Goal: Transaction & Acquisition: Download file/media

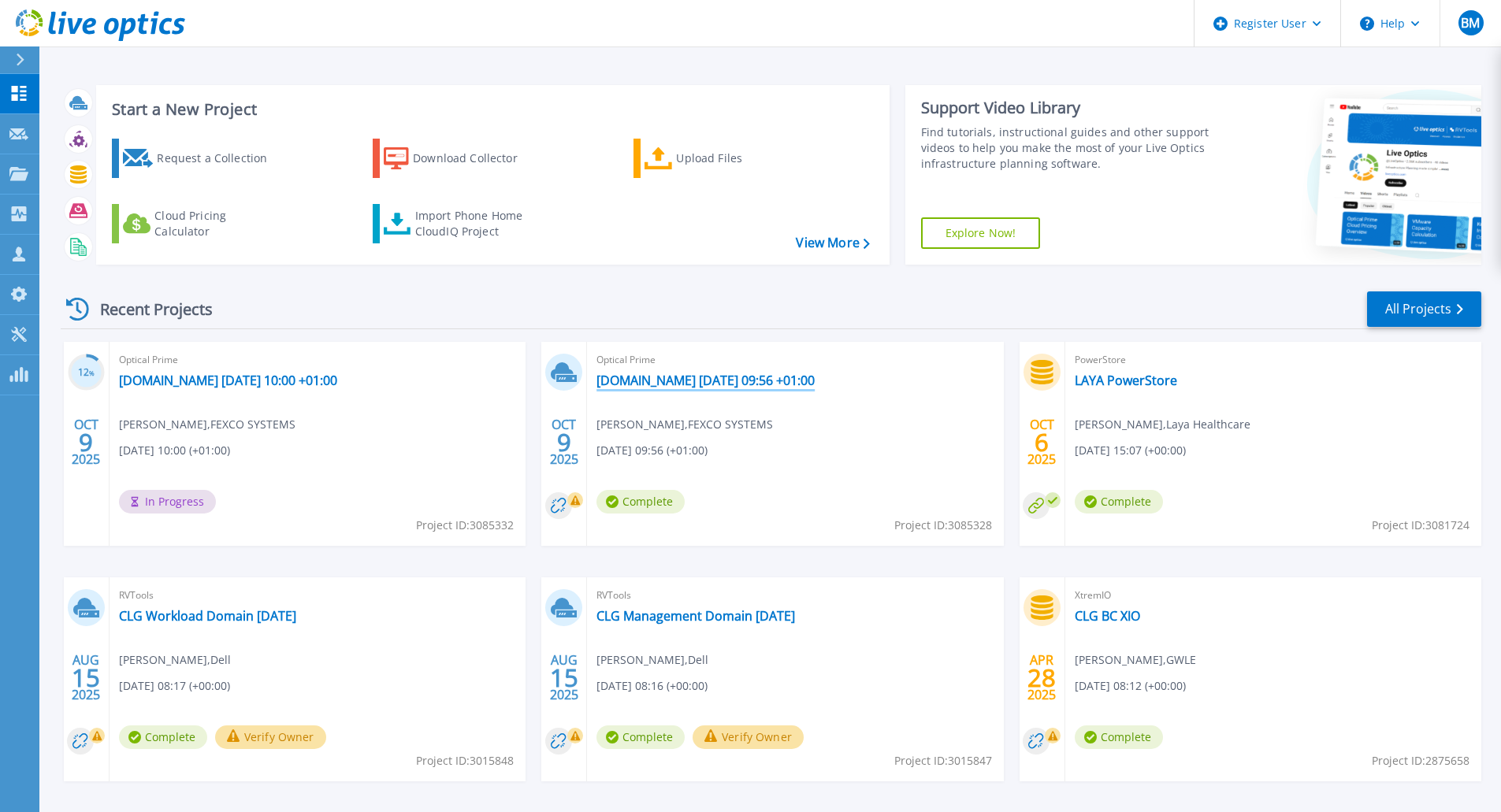
click at [716, 382] on link "[DOMAIN_NAME] [DATE] 09:56 +01:00" at bounding box center [705, 380] width 218 height 16
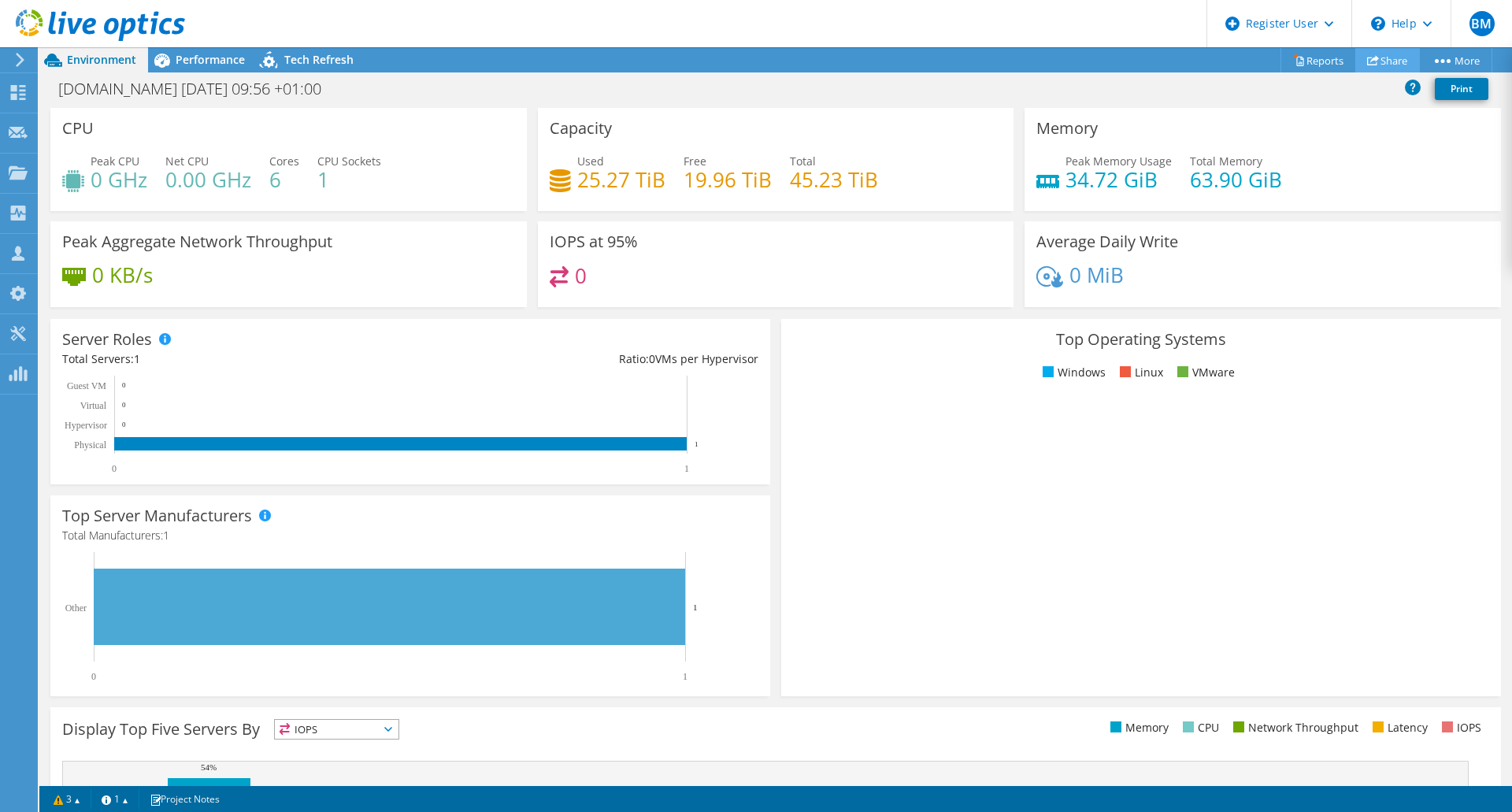
click at [1374, 63] on link "Share" at bounding box center [1388, 60] width 65 height 24
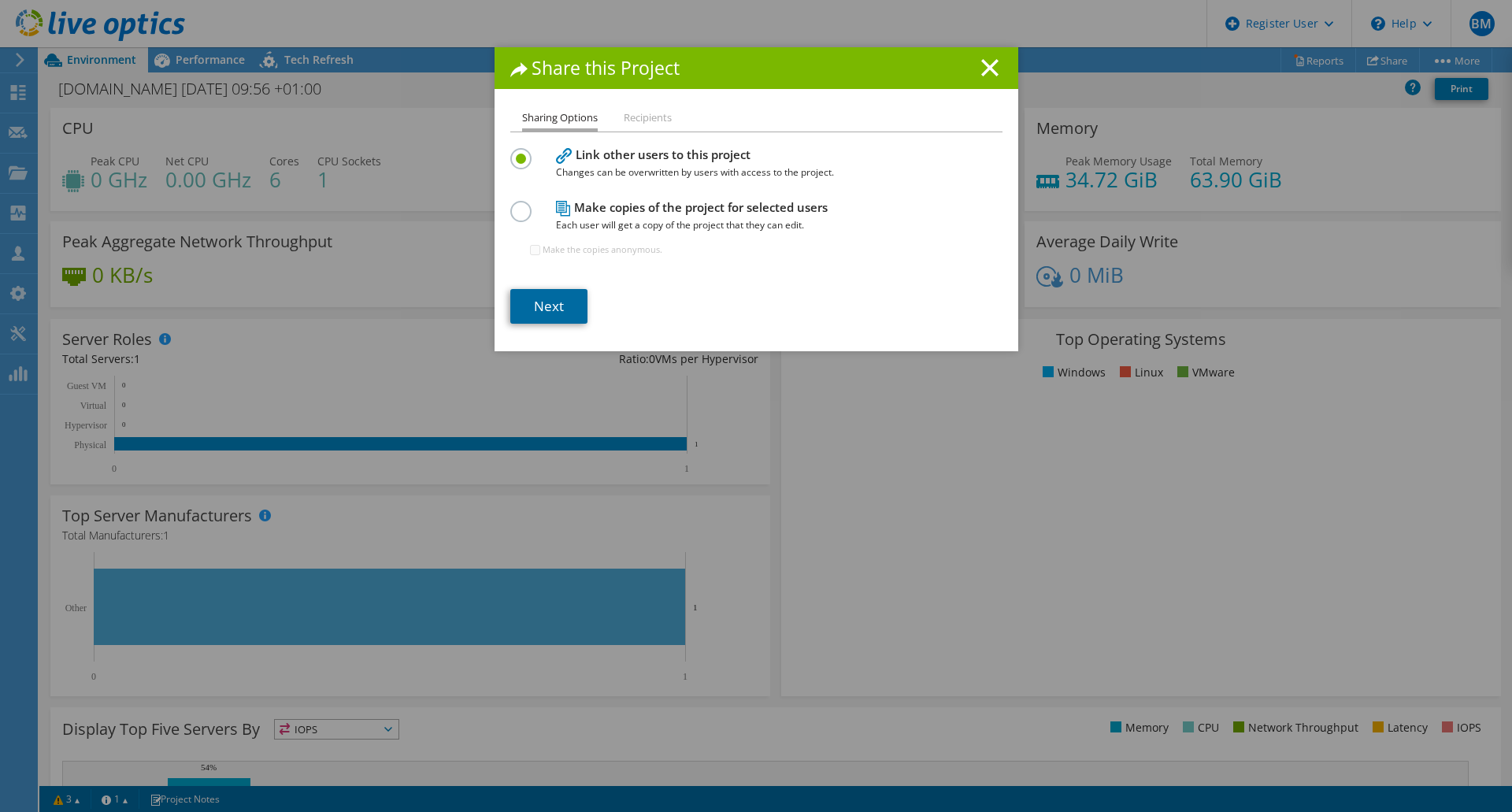
click at [549, 293] on link "Next" at bounding box center [548, 306] width 77 height 35
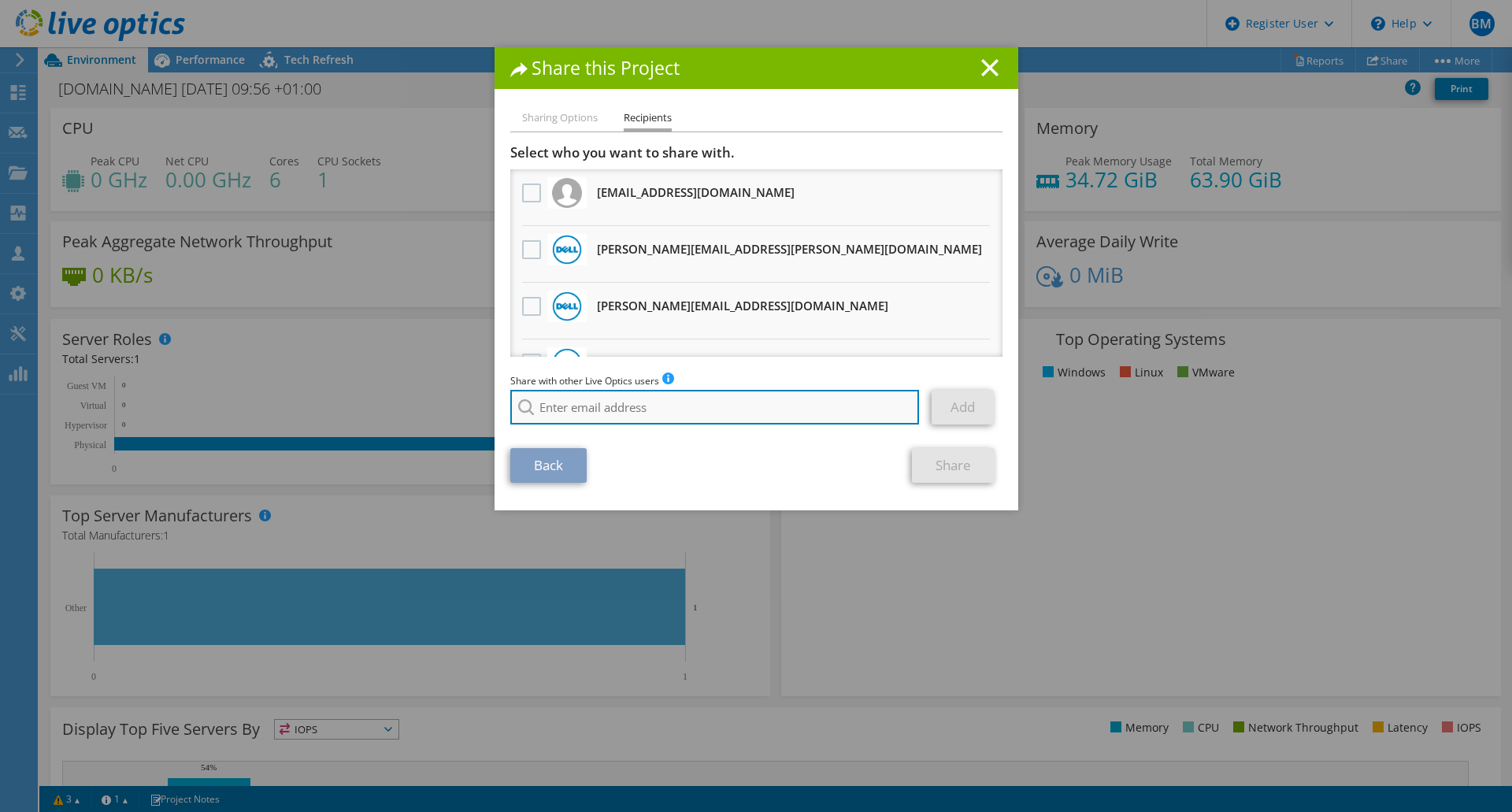
click at [586, 425] on input "search" at bounding box center [715, 407] width 410 height 35
type input "c"
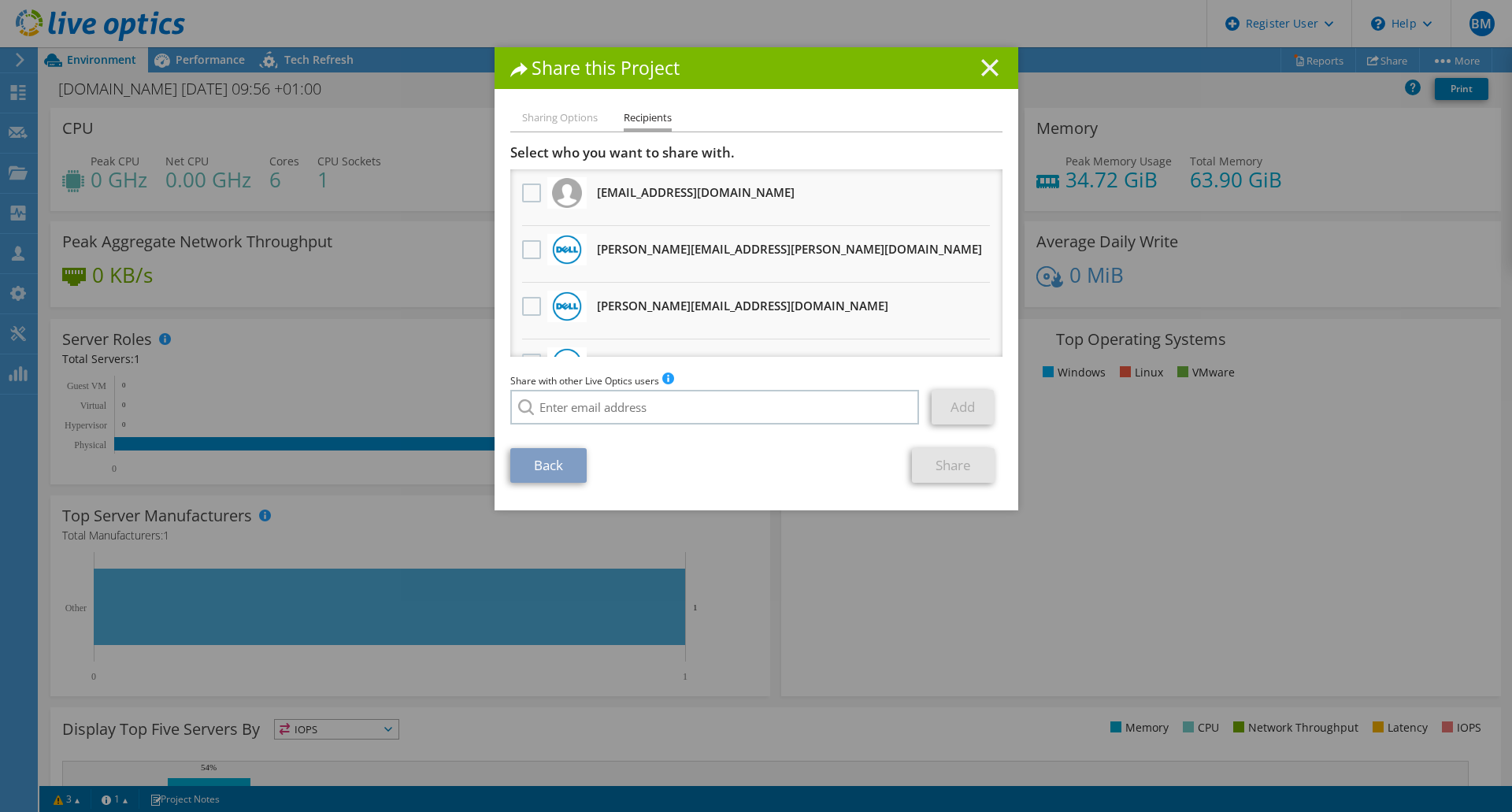
click at [989, 69] on icon at bounding box center [989, 67] width 17 height 17
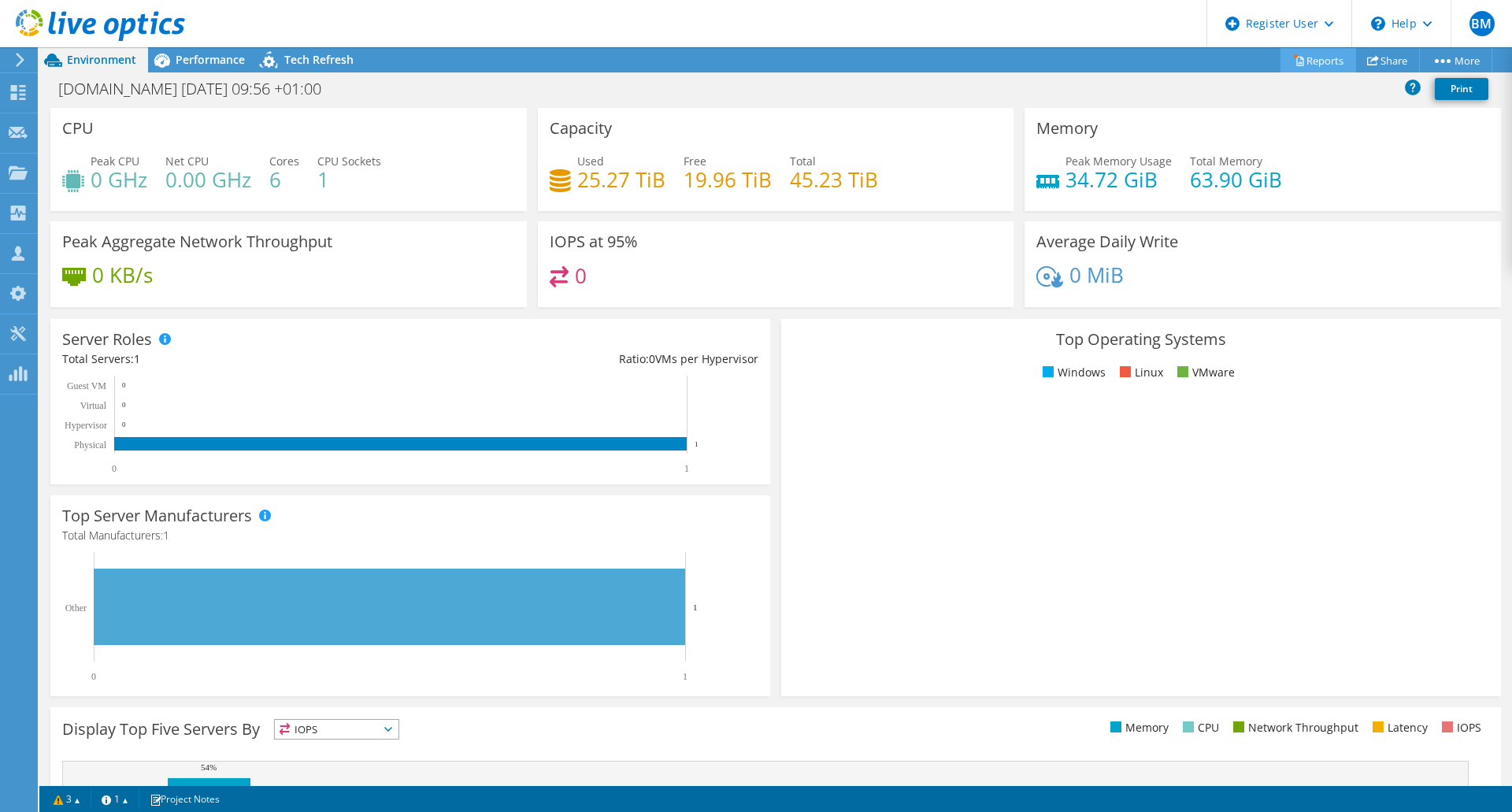
click at [1314, 69] on link "Reports" at bounding box center [1318, 60] width 75 height 24
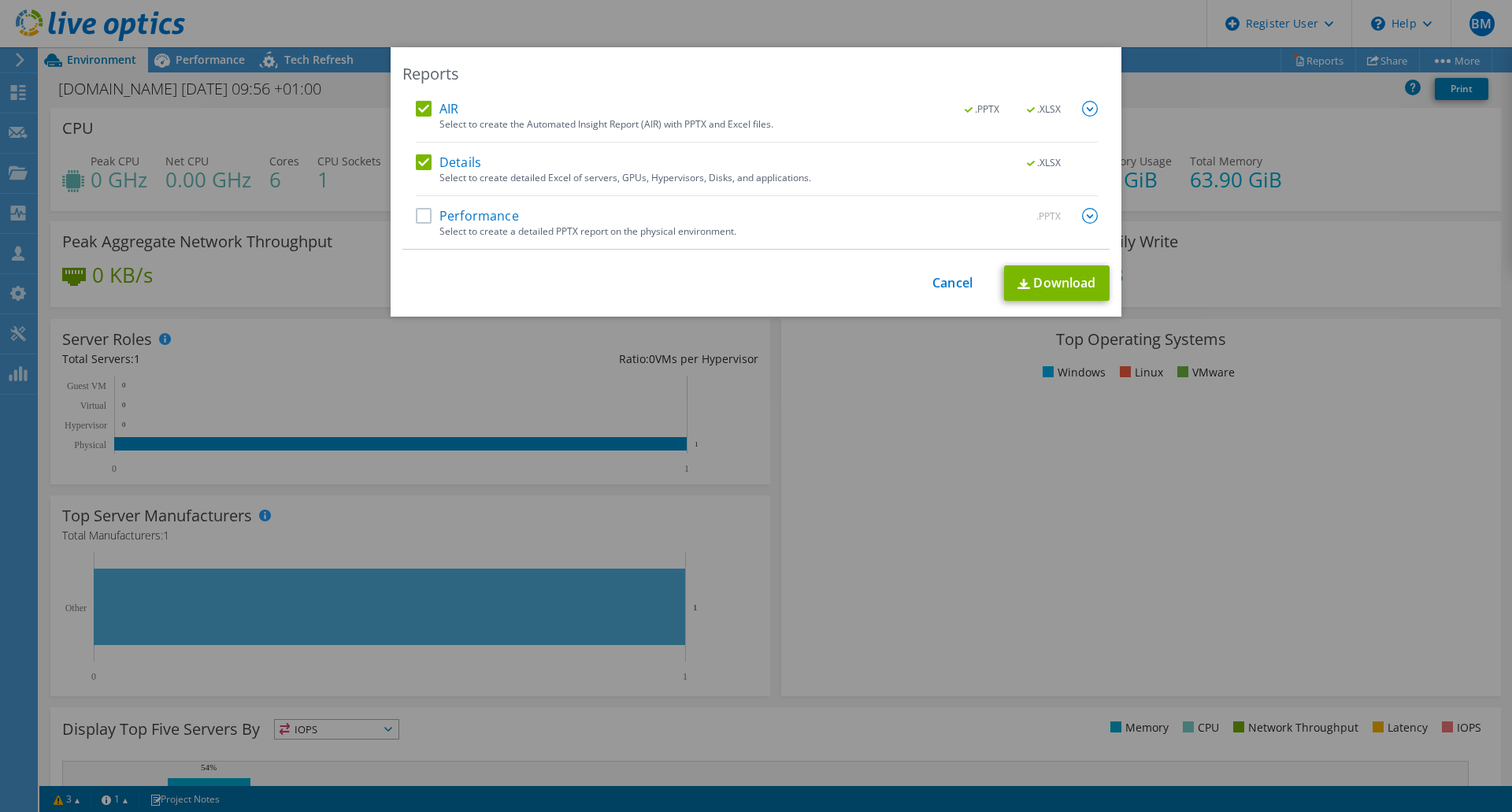
click at [423, 164] on label "Details" at bounding box center [448, 162] width 66 height 16
click at [0, 0] on input "Details" at bounding box center [0, 0] width 0 height 0
click at [1087, 109] on img at bounding box center [1090, 109] width 16 height 16
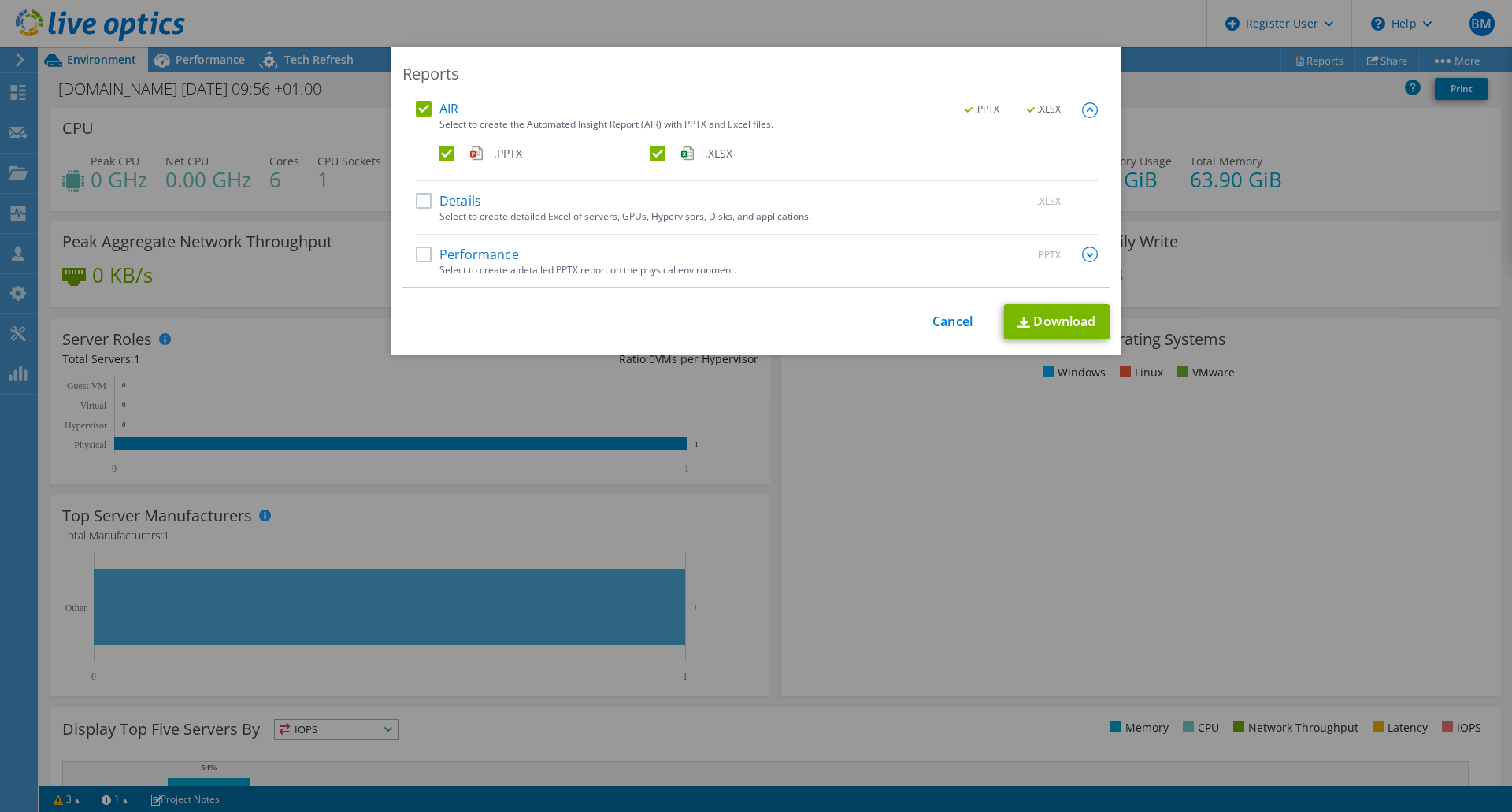
click at [642, 154] on div ".PPTX .XLSX" at bounding box center [768, 158] width 659 height 23
click at [649, 155] on label ".XLSX" at bounding box center [753, 153] width 208 height 16
click at [0, 0] on input ".XLSX" at bounding box center [0, 0] width 0 height 0
click at [1020, 319] on img at bounding box center [1023, 323] width 12 height 10
click at [1105, 496] on div "Reports AIR .PPTX .XLSX Select to create the Automated Insight Report (AIR) wit…" at bounding box center [756, 406] width 1512 height 717
